Goal: Task Accomplishment & Management: Manage account settings

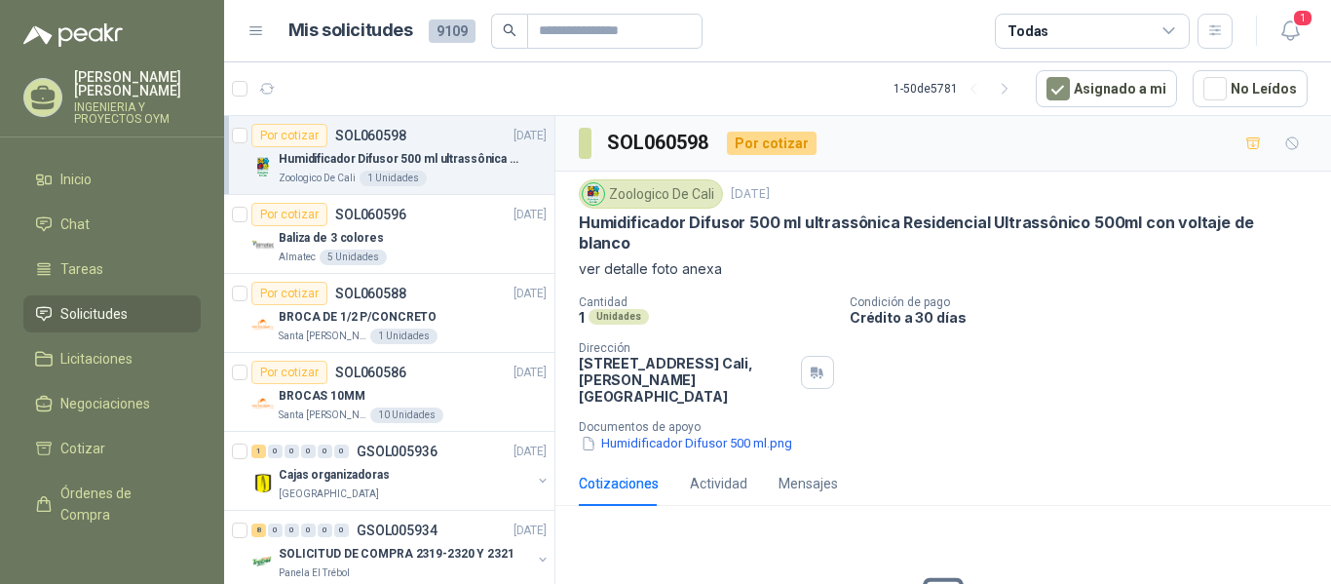
scroll to position [7, 0]
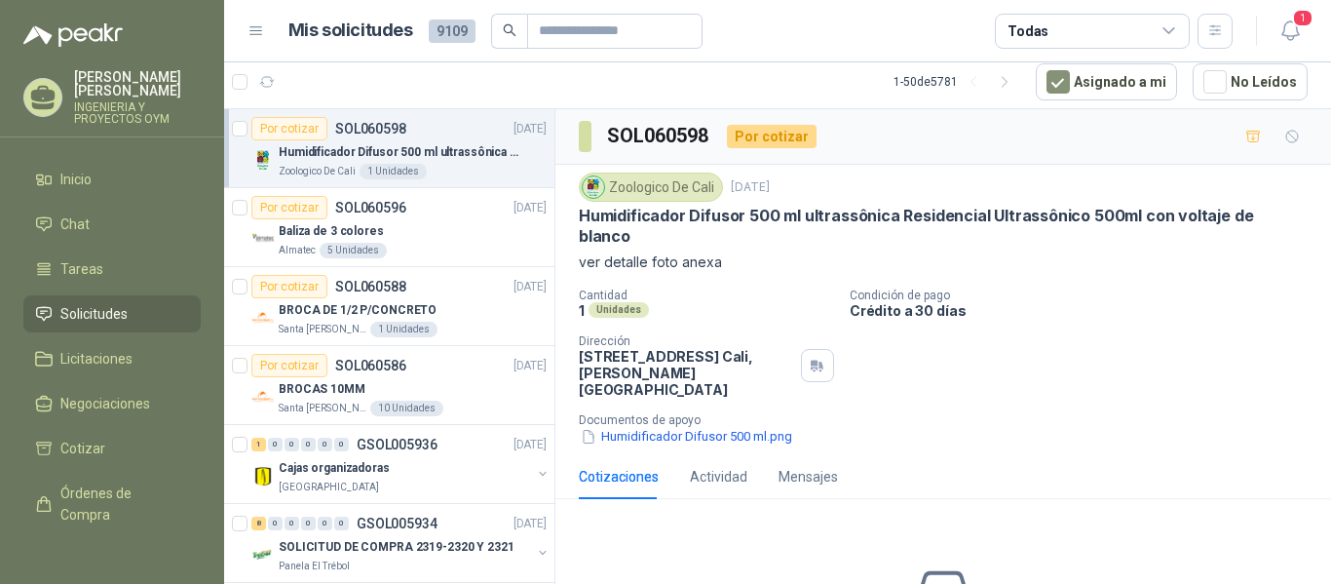
click at [283, 84] on article "1 - 50 de 5781 Asignado a mi No Leídos" at bounding box center [777, 82] width 1107 height 53
click at [279, 87] on button "button" at bounding box center [266, 81] width 31 height 31
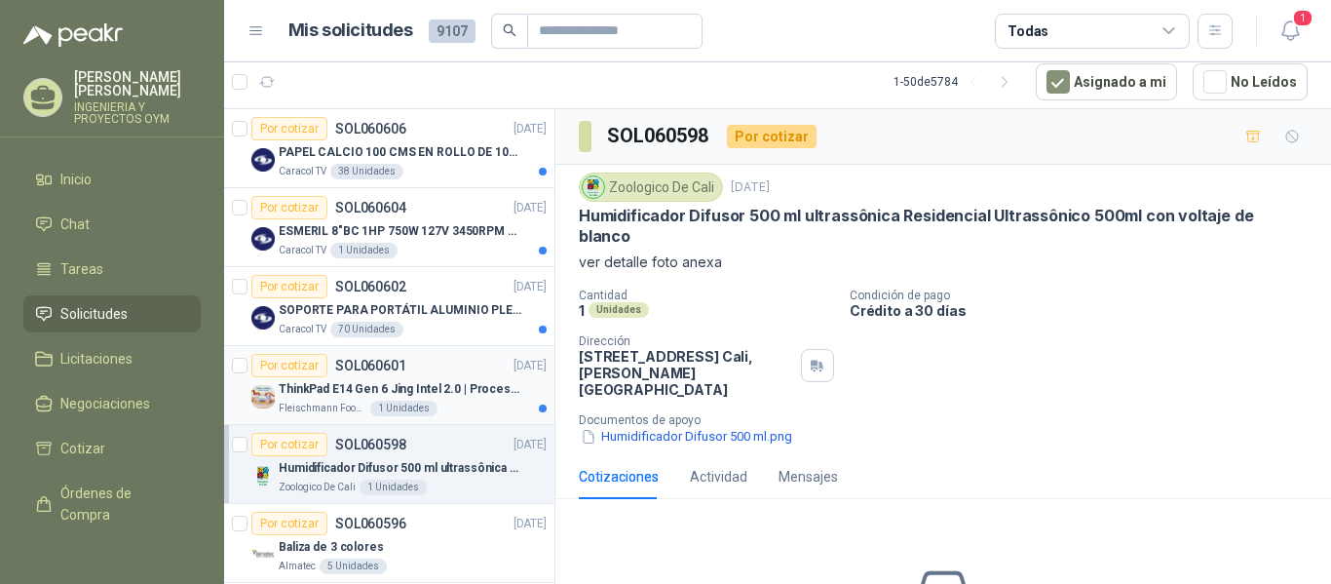
click at [396, 377] on div "ThinkPad E14 Gen 6 Jing Intel 2.0 | Procesador Intel Core Ultra 5 125U ( 12" at bounding box center [413, 388] width 268 height 23
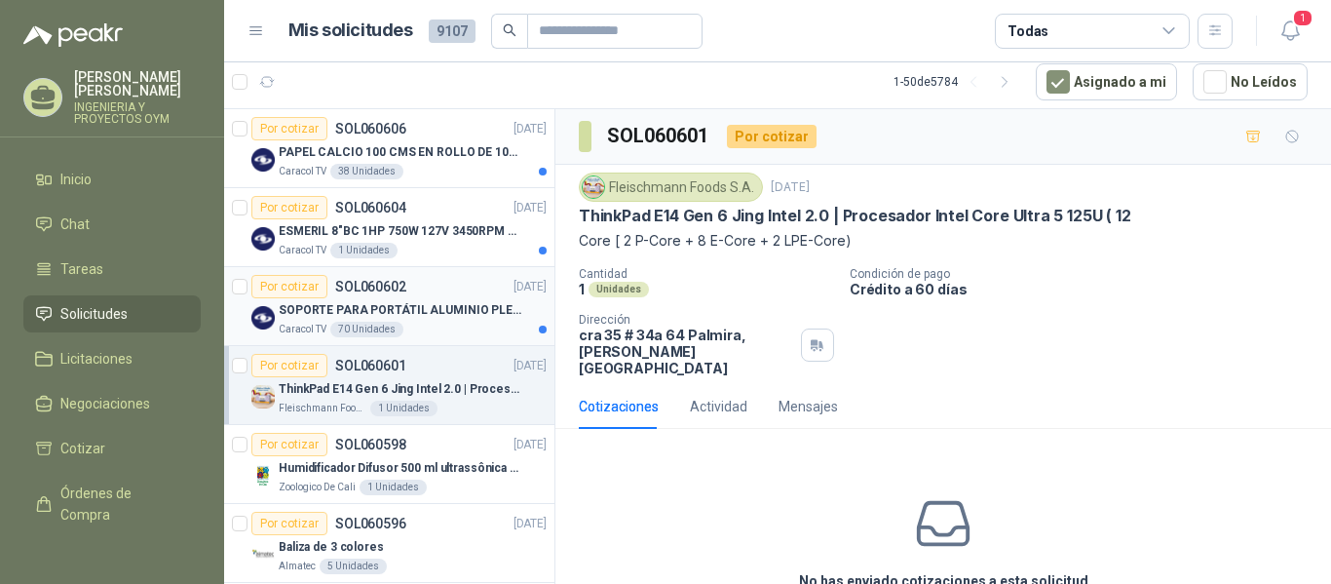
click at [400, 317] on p "SOPORTE PARA PORTÁTIL ALUMINIO PLEGABLE VTA" at bounding box center [400, 310] width 243 height 19
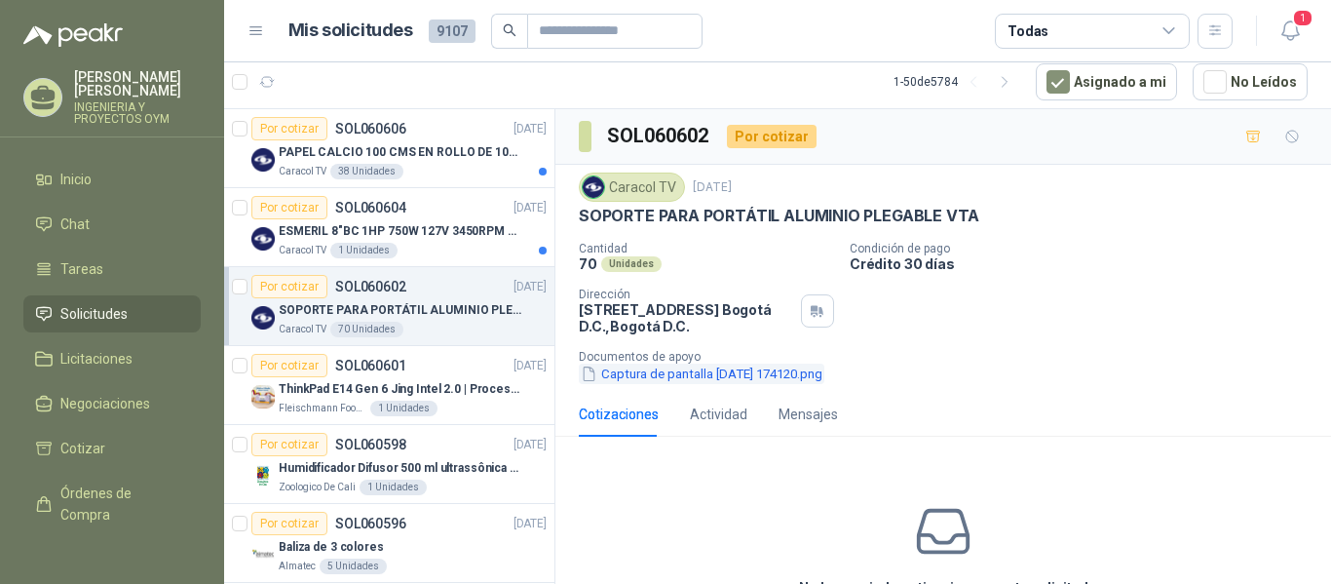
click at [679, 375] on button "Captura de pantalla [DATE] 174120.png" at bounding box center [702, 373] width 246 height 20
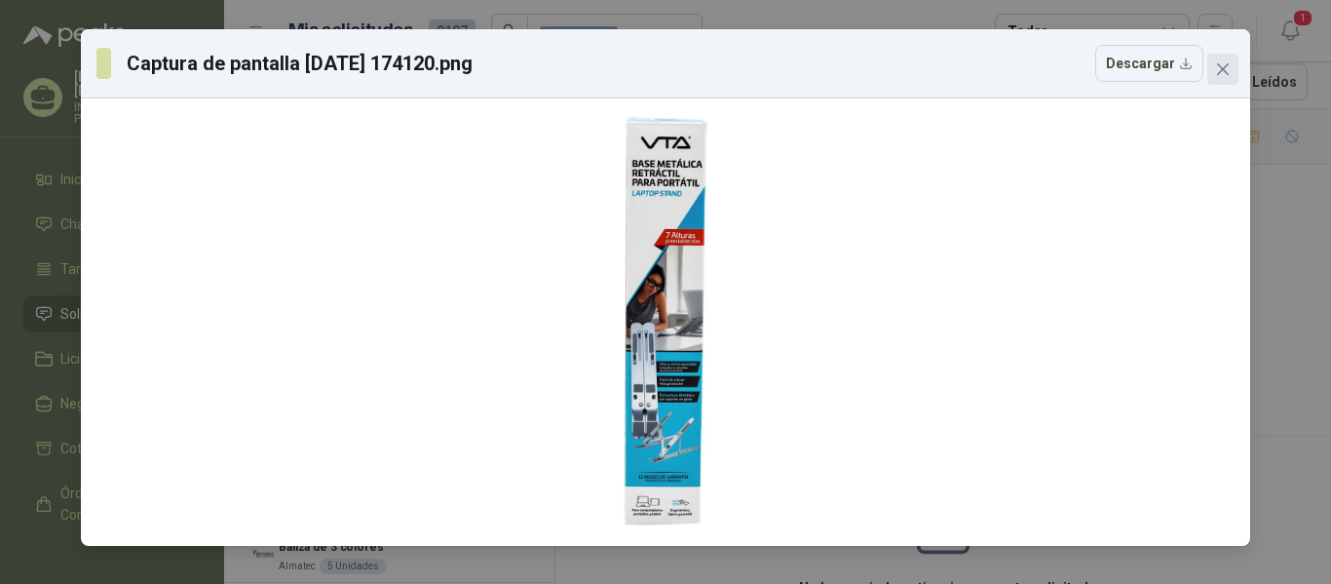
click at [1225, 69] on icon "close" at bounding box center [1223, 69] width 16 height 16
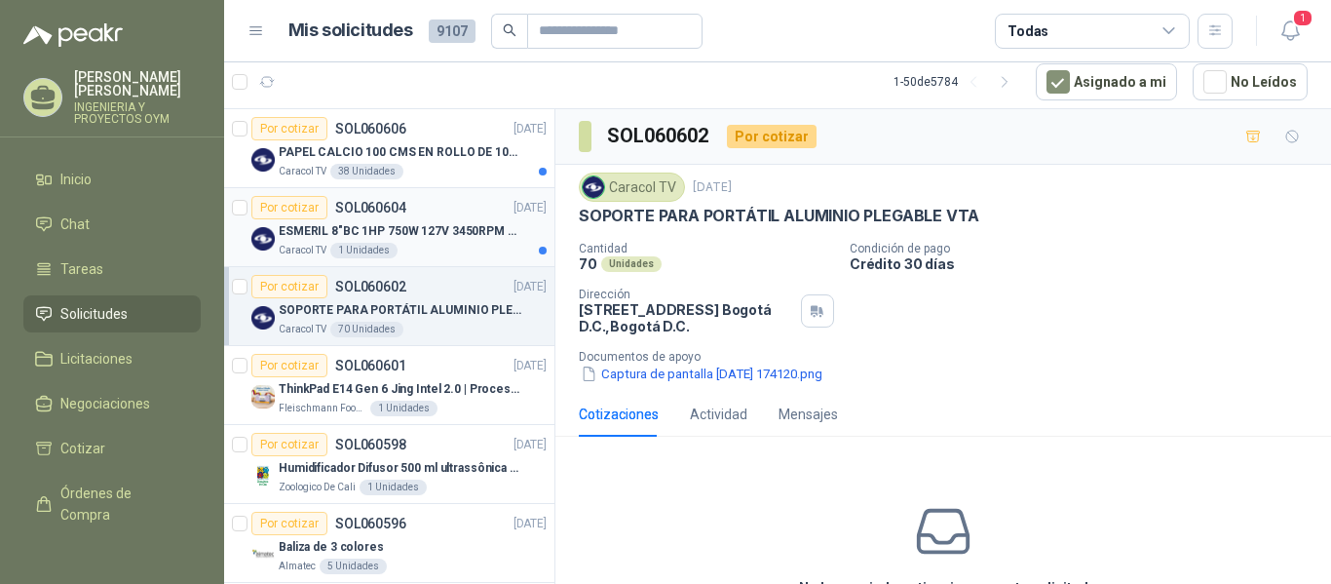
click at [373, 212] on p "SOL060604" at bounding box center [370, 208] width 71 height 14
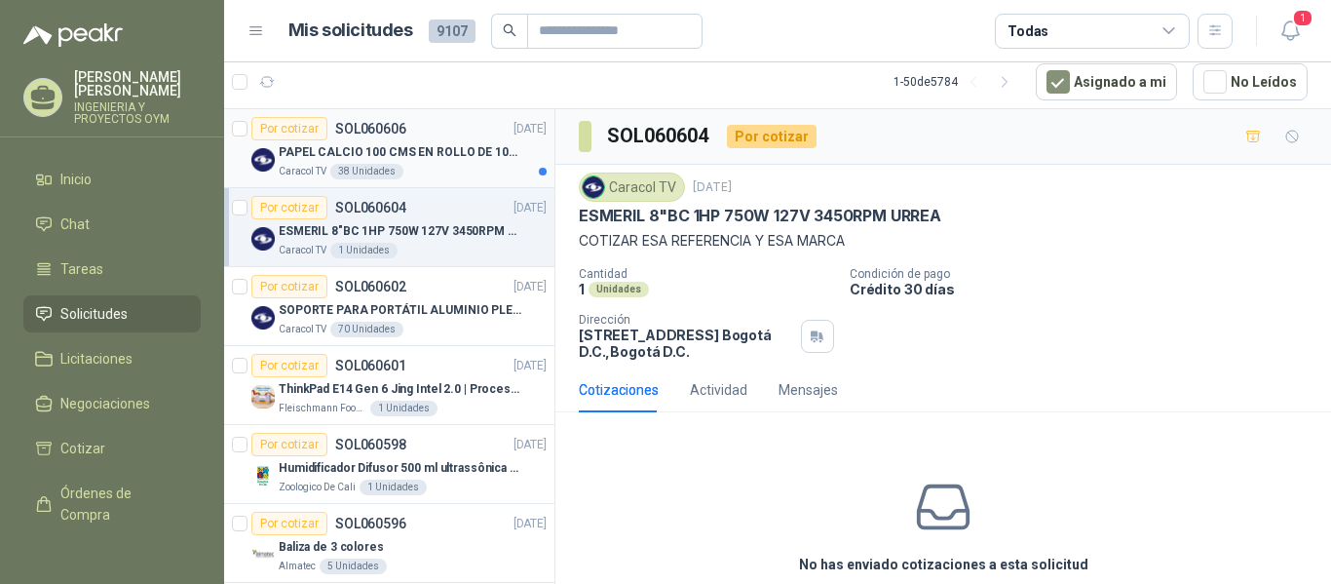
click at [419, 151] on p "PAPEL CALCIO 100 CMS EN ROLLO DE 100 GR" at bounding box center [400, 152] width 243 height 19
